Goal: Task Accomplishment & Management: Complete application form

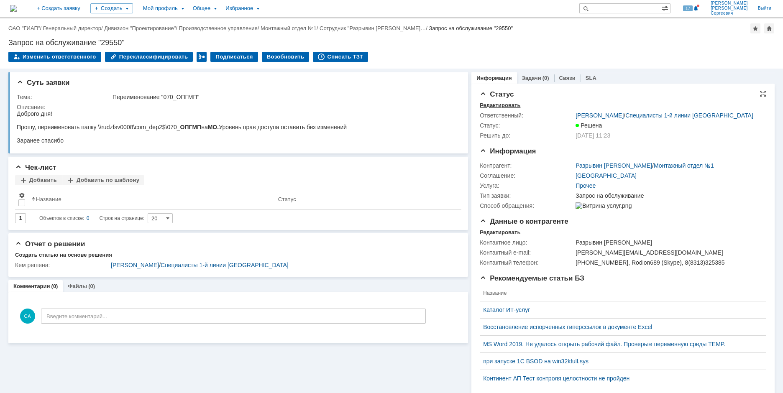
click at [481, 105] on div "Редактировать" at bounding box center [500, 105] width 41 height 7
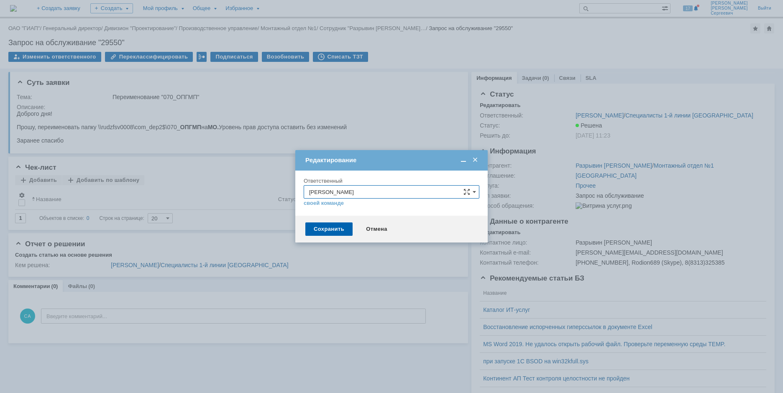
click at [476, 161] on span at bounding box center [475, 160] width 8 height 8
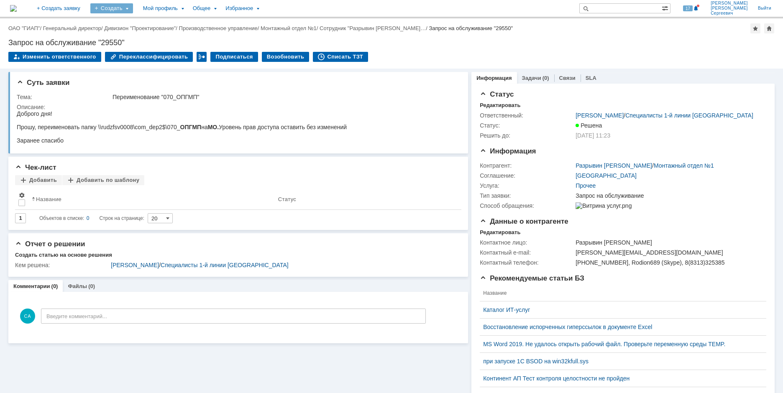
click at [133, 5] on div "Создать" at bounding box center [111, 8] width 43 height 10
click at [133, 4] on div "Создать" at bounding box center [111, 8] width 43 height 10
click at [143, 49] on link "Заявка" at bounding box center [124, 52] width 64 height 10
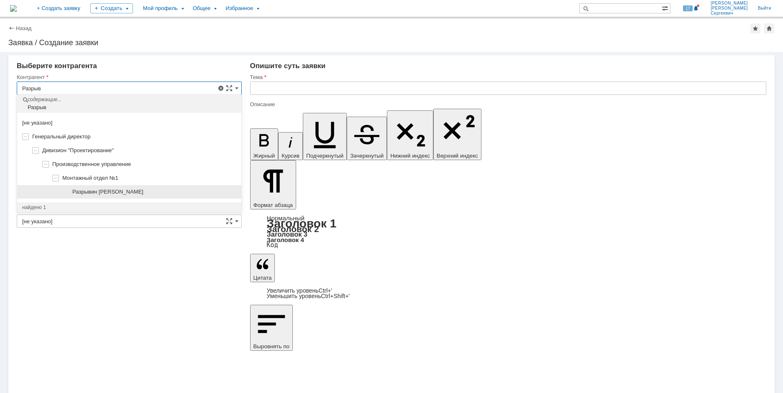
click at [177, 191] on div "Разрывин [PERSON_NAME]" at bounding box center [154, 192] width 164 height 7
type input "Разрывин [PERSON_NAME]"
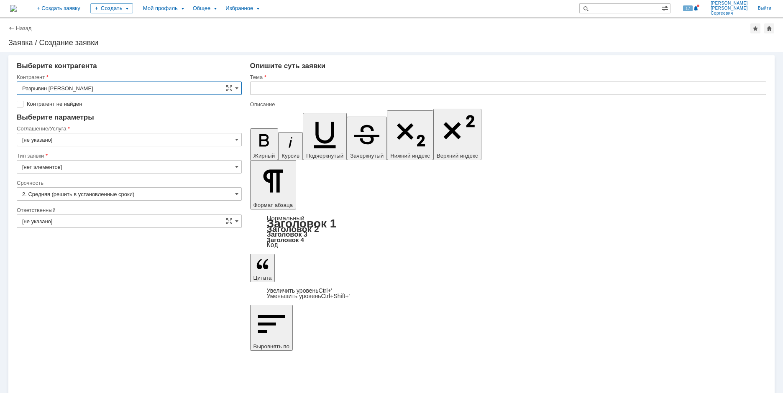
type input "[GEOGRAPHIC_DATA]"
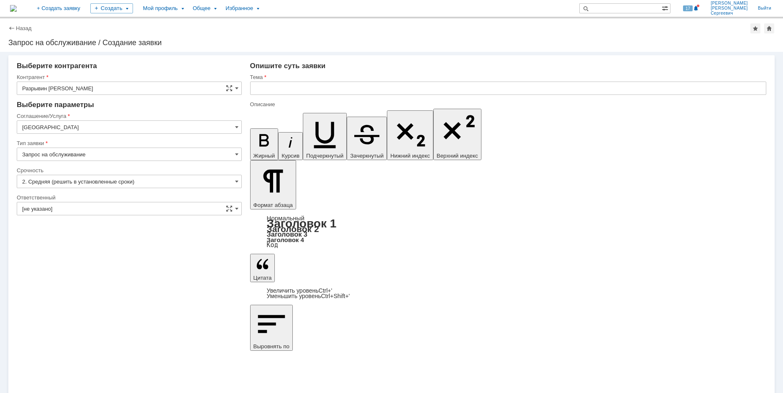
click at [174, 204] on input "[не указано]" at bounding box center [129, 208] width 225 height 13
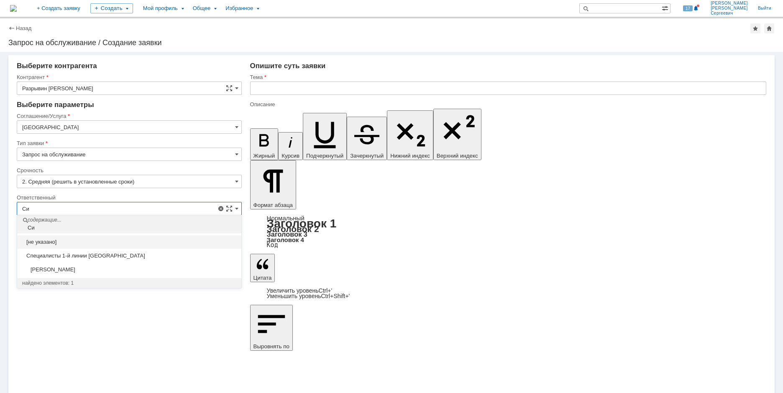
drag, startPoint x: 31, startPoint y: 205, endPoint x: -18, endPoint y: 205, distance: 49.0
click at [0, 205] on html "Идет загрузка, пожалуйста, подождите. На домашнюю + Создать заявку Создать Мой …" at bounding box center [391, 196] width 783 height 393
click at [132, 285] on span "[PERSON_NAME]" at bounding box center [129, 283] width 214 height 7
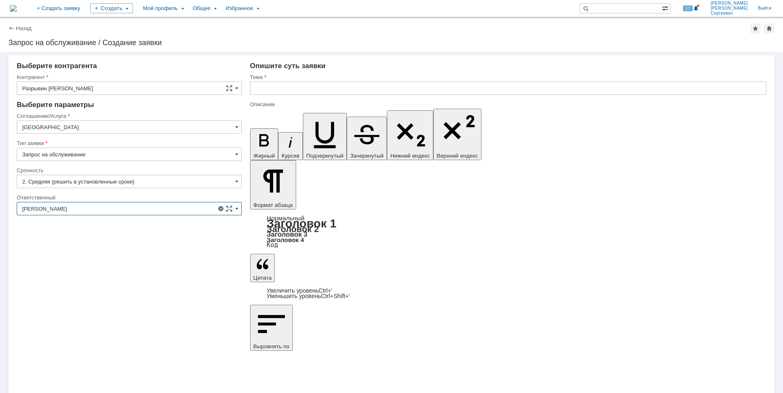
type input "[PERSON_NAME]"
click at [340, 341] on div "Внимание! Выберите контрагента Контрагент Разрывин [PERSON_NAME] не найден Конт…" at bounding box center [391, 222] width 783 height 341
click at [74, 125] on input "[GEOGRAPHIC_DATA]" at bounding box center [129, 126] width 225 height 13
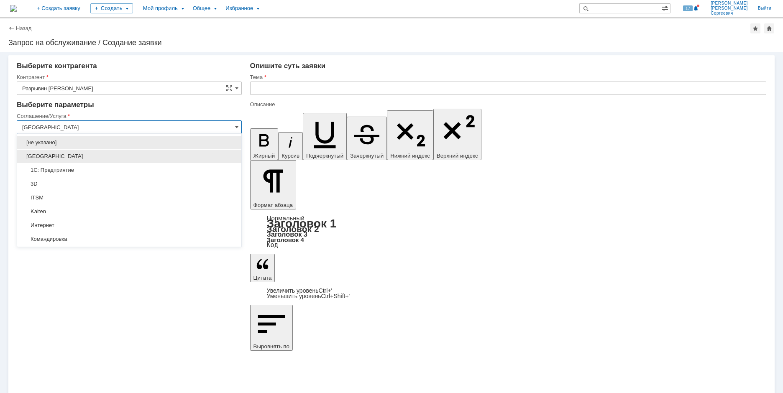
click at [97, 154] on span "[GEOGRAPHIC_DATA]" at bounding box center [129, 156] width 214 height 7
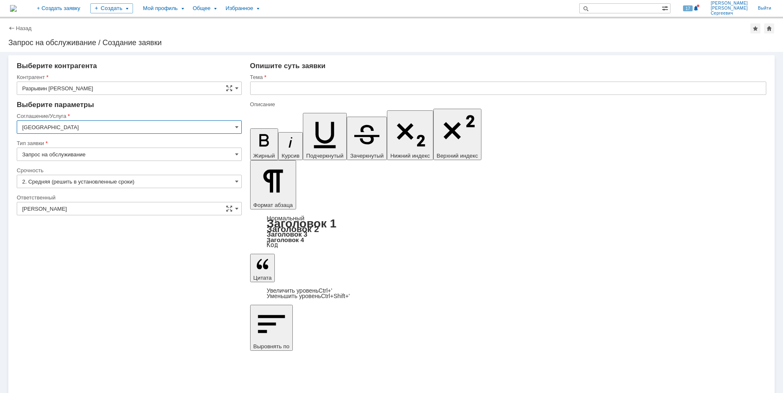
type input "[GEOGRAPHIC_DATA]"
click at [344, 80] on div "Тема" at bounding box center [508, 78] width 516 height 8
click at [346, 87] on input "text" at bounding box center [508, 88] width 516 height 13
click at [364, 89] on input "Прошу переименовать папки" at bounding box center [508, 88] width 516 height 13
type input "Прошу переименовать папки отделов"
